Goal: Obtain resource: Download file/media

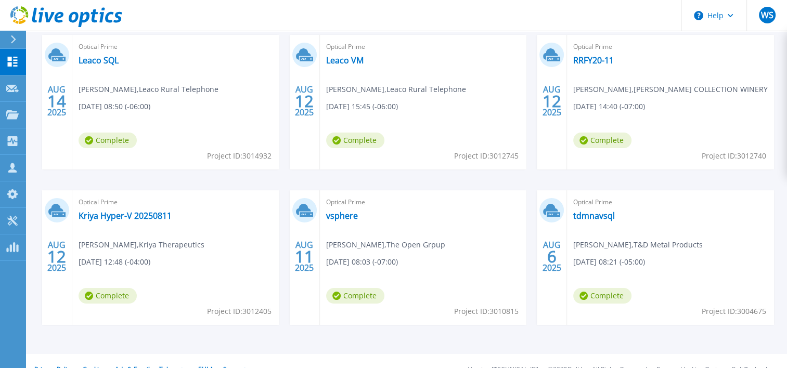
scroll to position [208, 0]
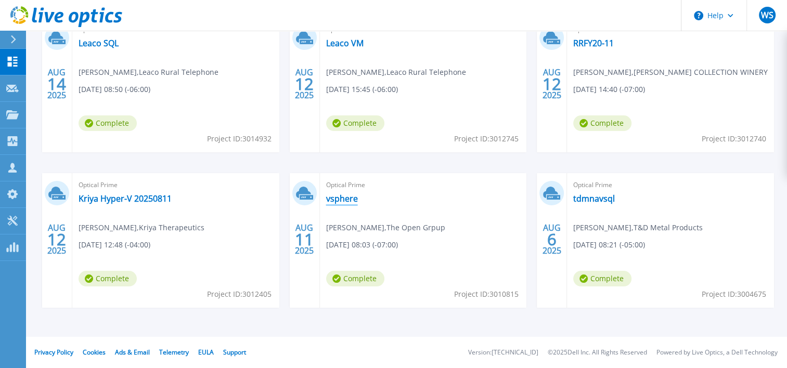
click at [339, 199] on link "vsphere" at bounding box center [342, 198] width 32 height 10
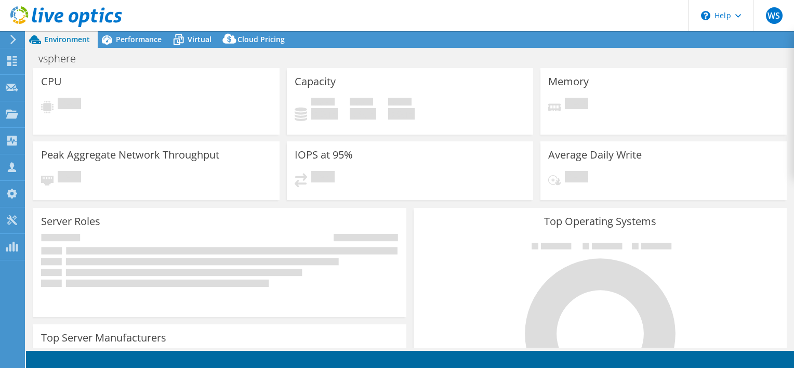
select select "USD"
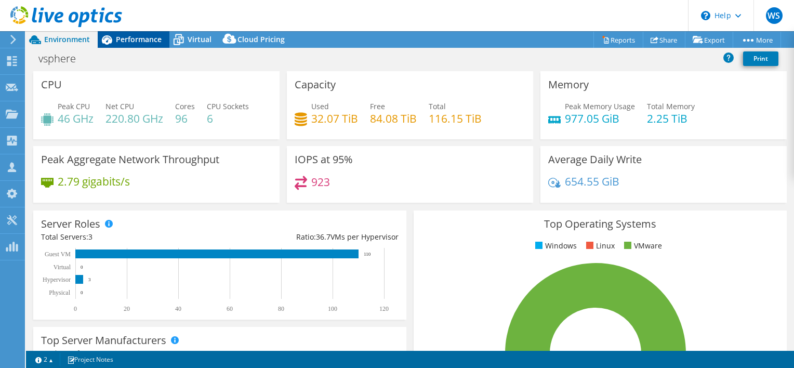
click at [138, 41] on span "Performance" at bounding box center [139, 39] width 46 height 10
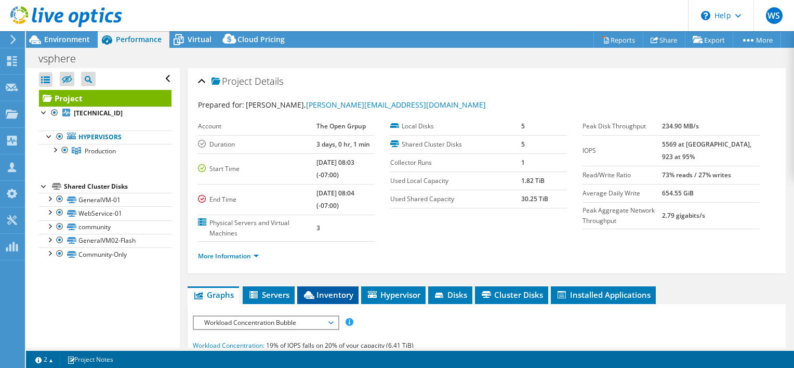
click at [342, 293] on span "Inventory" at bounding box center [328, 295] width 51 height 10
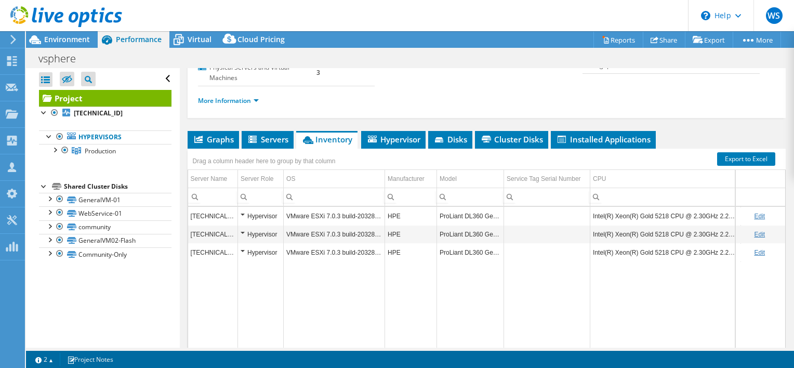
scroll to position [156, 0]
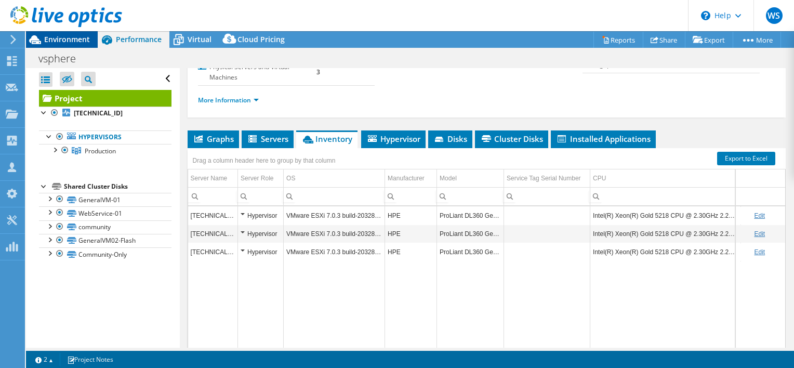
click at [79, 42] on span "Environment" at bounding box center [67, 39] width 46 height 10
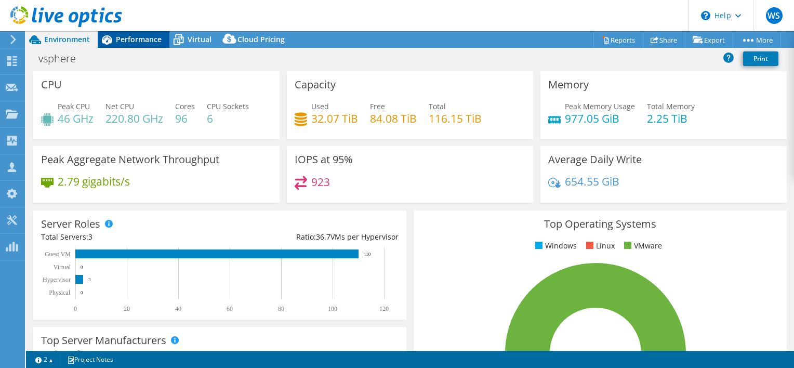
click at [126, 37] on span "Performance" at bounding box center [139, 39] width 46 height 10
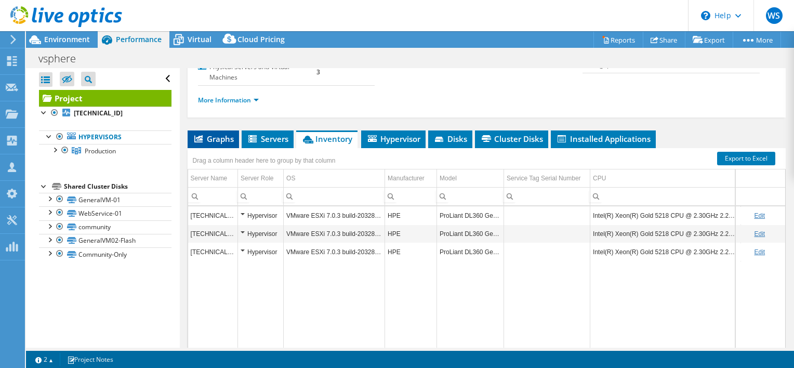
click at [206, 137] on span "Graphs" at bounding box center [213, 139] width 41 height 10
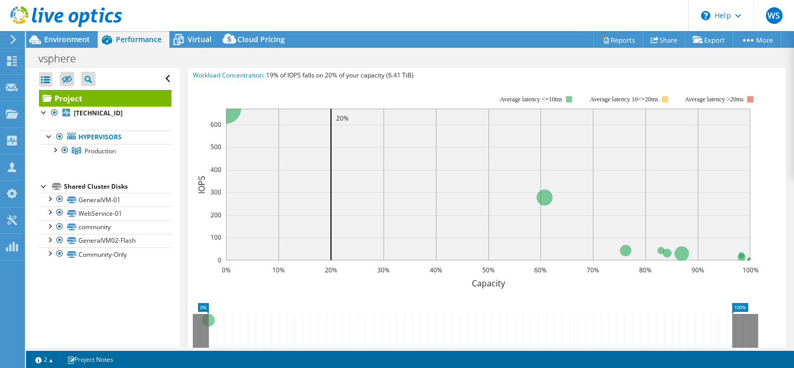
scroll to position [208, 0]
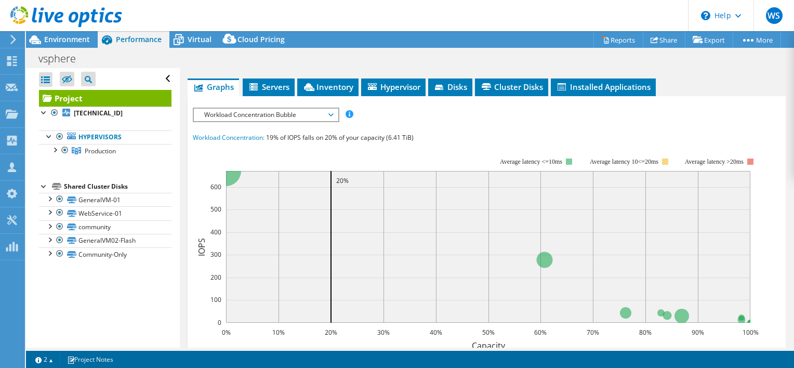
click at [332, 110] on span "Workload Concentration Bubble" at bounding box center [266, 115] width 144 height 12
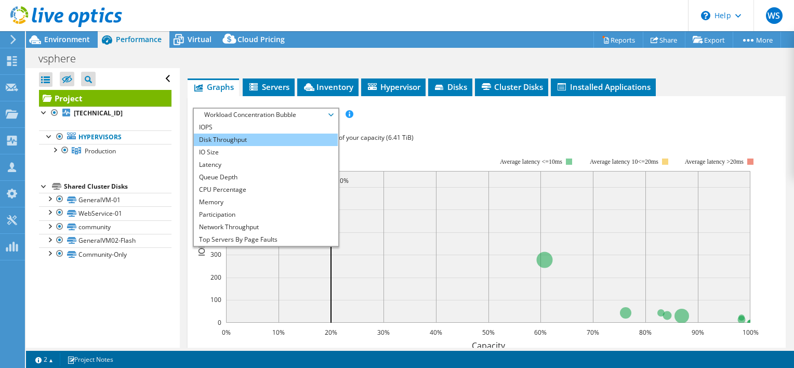
click at [236, 139] on li "Disk Throughput" at bounding box center [266, 140] width 144 height 12
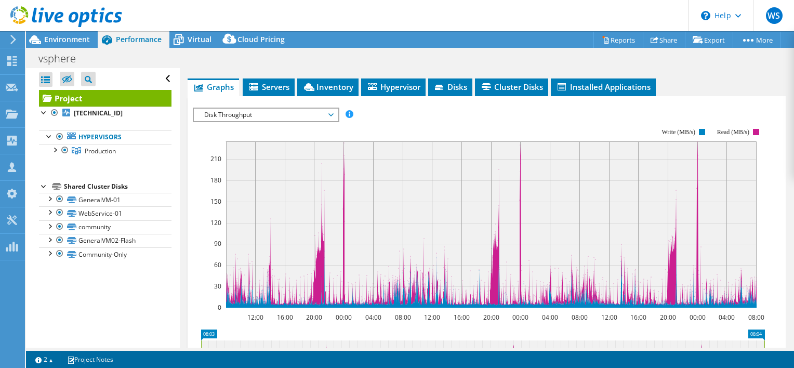
click at [331, 114] on span "Disk Throughput" at bounding box center [266, 115] width 134 height 12
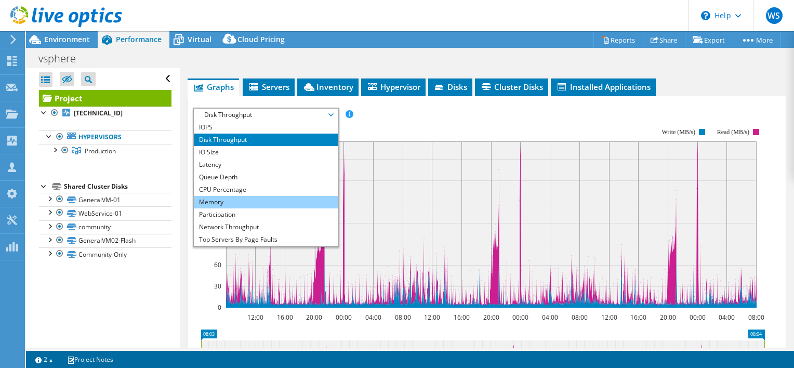
click at [243, 200] on li "Memory" at bounding box center [266, 202] width 144 height 12
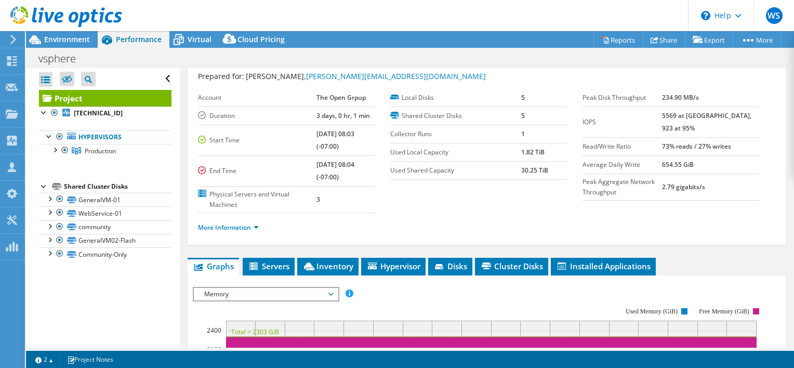
scroll to position [0, 0]
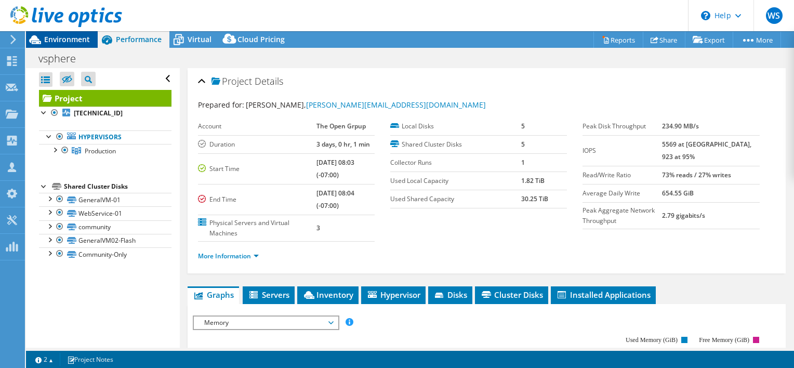
click at [75, 36] on span "Environment" at bounding box center [67, 39] width 46 height 10
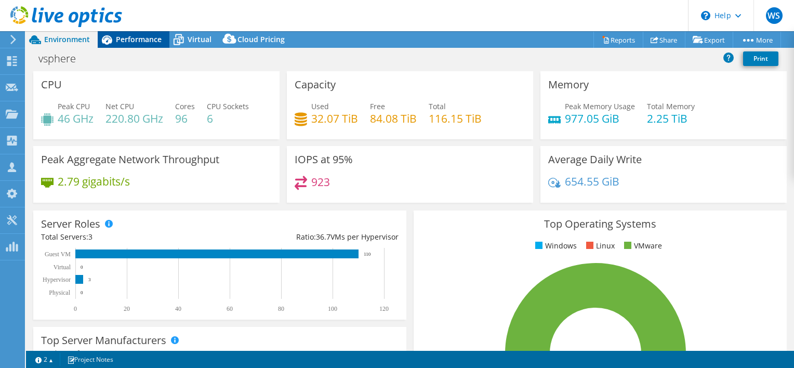
click at [129, 35] on span "Performance" at bounding box center [139, 39] width 46 height 10
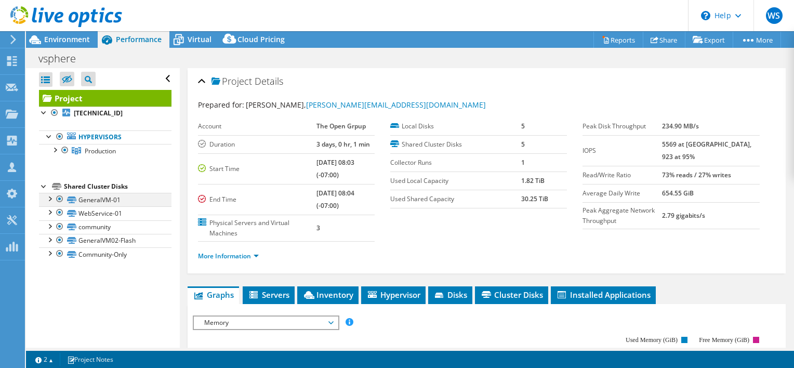
click at [48, 200] on div at bounding box center [49, 198] width 10 height 10
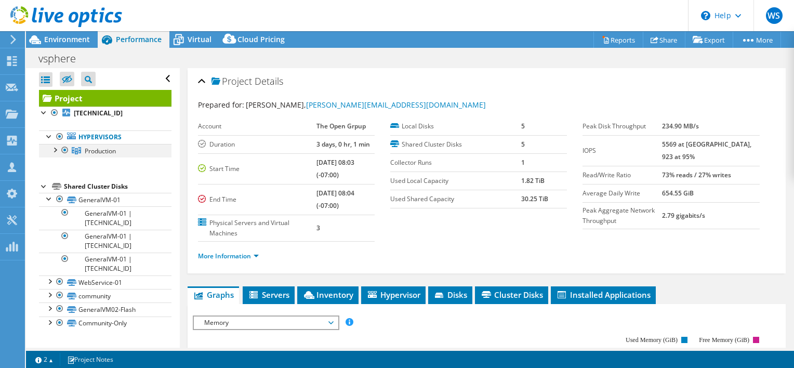
click at [56, 151] on div at bounding box center [54, 149] width 10 height 10
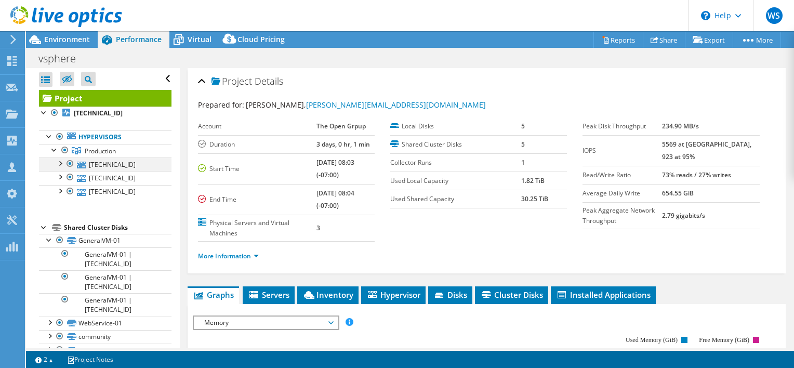
click at [69, 163] on div at bounding box center [70, 164] width 10 height 12
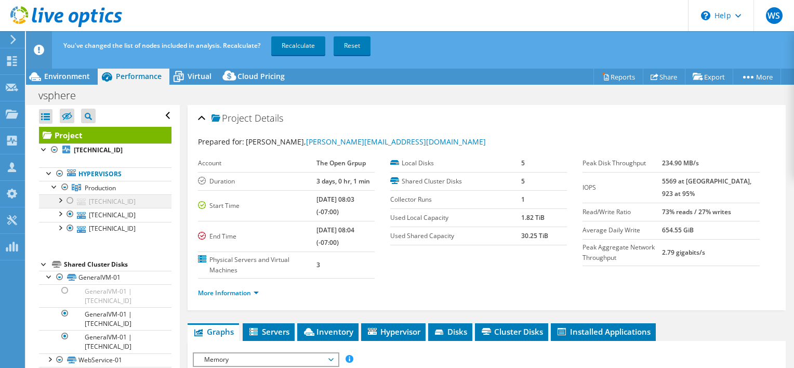
click at [70, 202] on div at bounding box center [70, 200] width 10 height 12
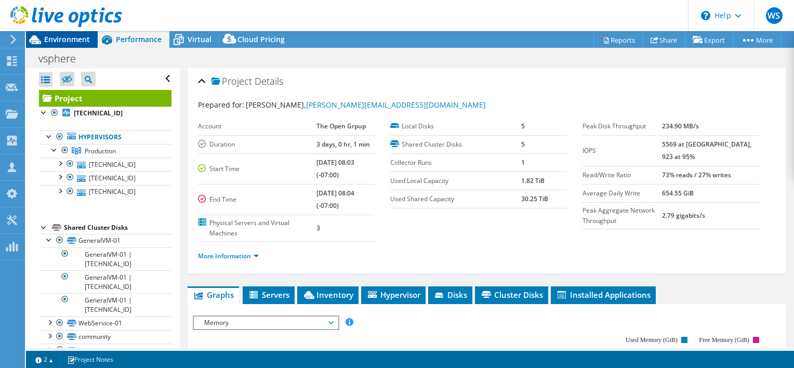
click at [62, 38] on span "Environment" at bounding box center [67, 39] width 46 height 10
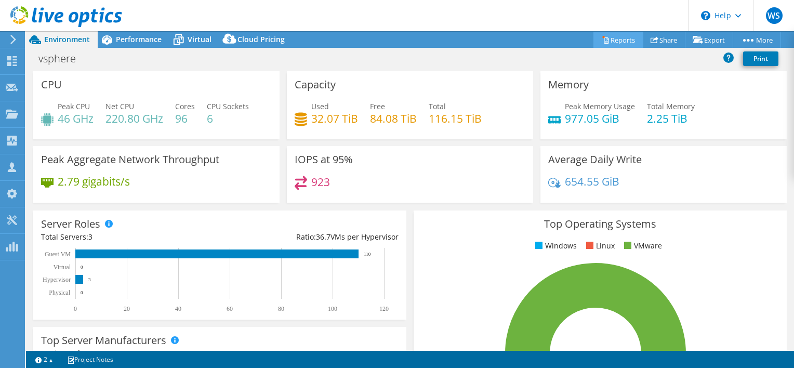
click at [612, 40] on link "Reports" at bounding box center [619, 40] width 50 height 16
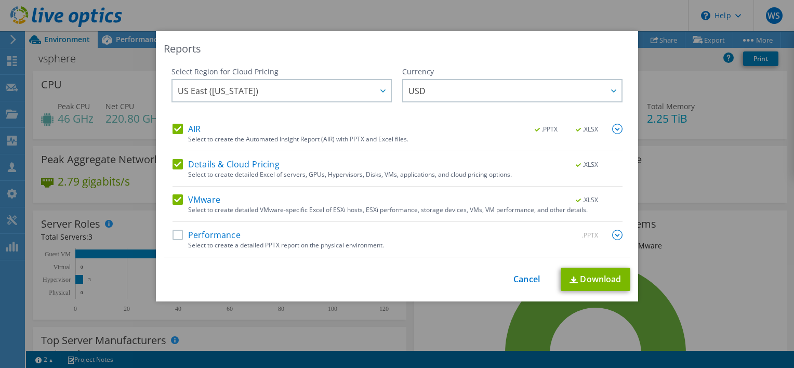
click at [176, 236] on label "Performance" at bounding box center [207, 235] width 68 height 10
click at [0, 0] on input "Performance" at bounding box center [0, 0] width 0 height 0
click at [594, 283] on link "Download" at bounding box center [596, 279] width 70 height 23
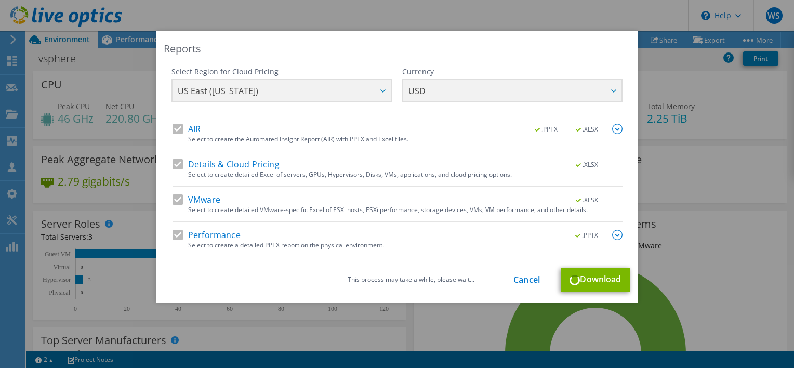
click at [381, 90] on div "Select Region for Cloud Pricing Asia Pacific ([GEOGRAPHIC_DATA]) [GEOGRAPHIC_DA…" at bounding box center [397, 95] width 451 height 57
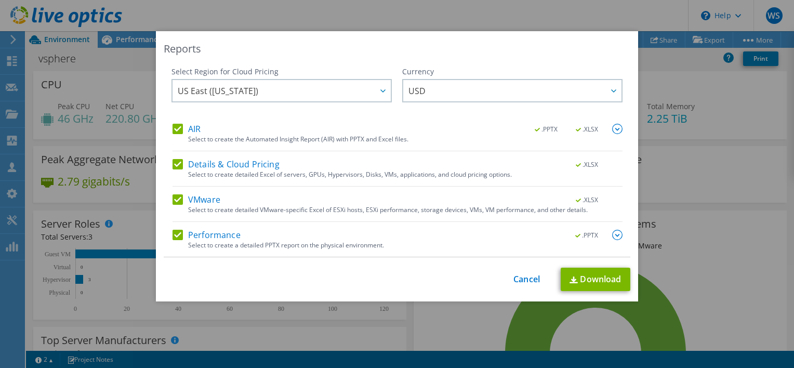
click at [488, 121] on div "Currency ARS AUD BRL CAD CHF CLP CNY DKK EUR GBP HKD HUF INR JPY MXN MYR NOK NZ…" at bounding box center [512, 95] width 220 height 57
click at [520, 279] on link "Cancel" at bounding box center [527, 280] width 27 height 10
